Goal: Navigation & Orientation: Find specific page/section

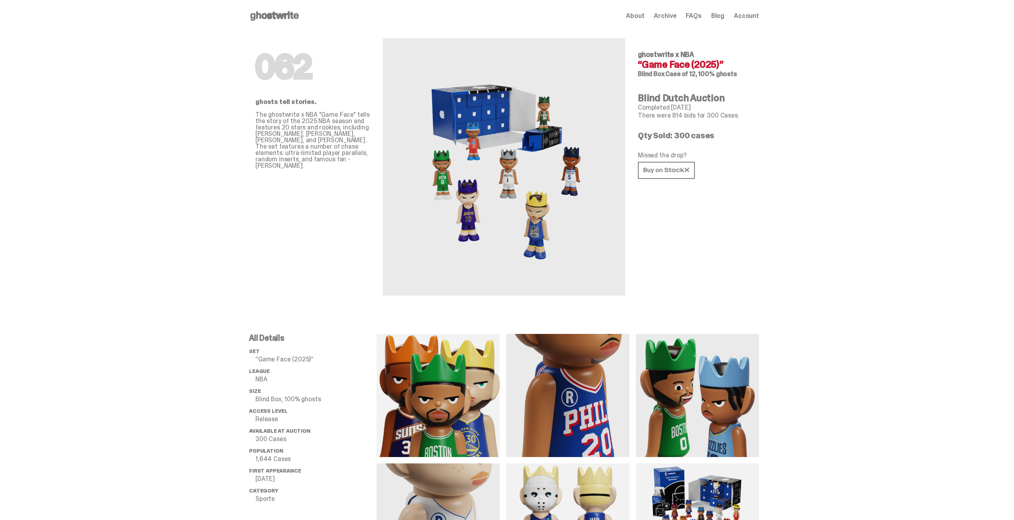
click at [669, 16] on span "Archive" at bounding box center [665, 16] width 22 height 6
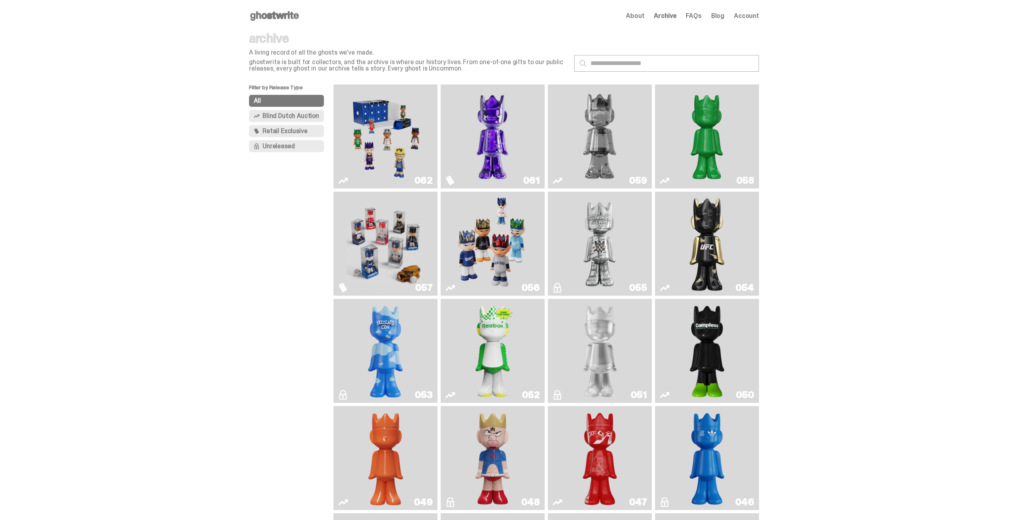
click at [382, 118] on img "Game Face (2025)" at bounding box center [385, 137] width 78 height 98
